Goal: Task Accomplishment & Management: Manage account settings

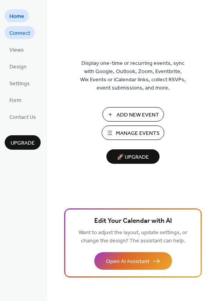
click at [23, 32] on span "Connect" at bounding box center [19, 33] width 21 height 8
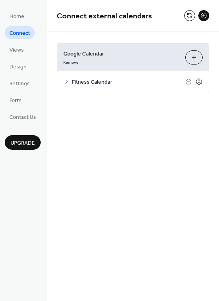
click at [197, 55] on button "Choose Calendars" at bounding box center [193, 57] width 17 height 14
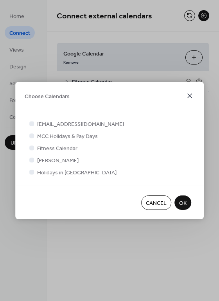
click at [190, 95] on icon at bounding box center [189, 95] width 5 height 5
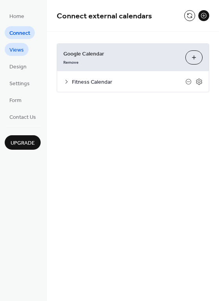
click at [18, 53] on span "Views" at bounding box center [16, 50] width 14 height 8
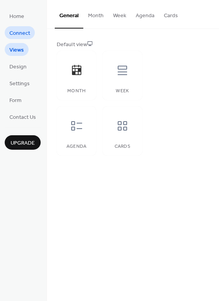
click at [28, 32] on span "Connect" at bounding box center [19, 33] width 21 height 8
